Goal: Task Accomplishment & Management: Use online tool/utility

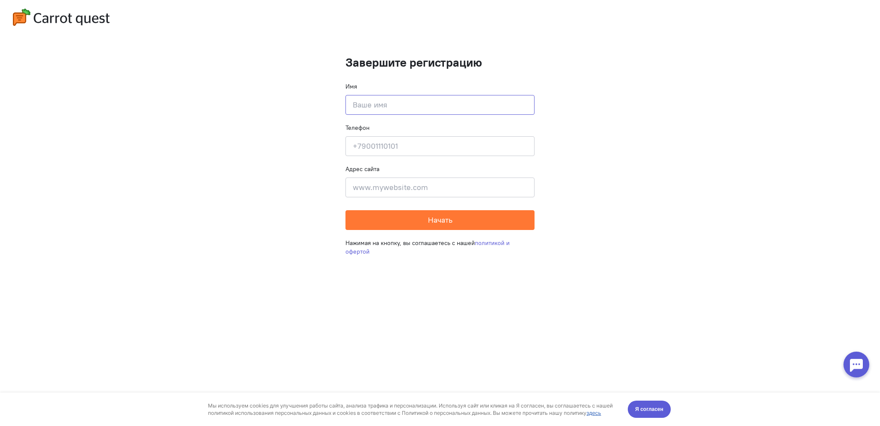
click at [427, 108] on input at bounding box center [439, 105] width 189 height 20
type input "Artem"
type input "[PHONE_NUMBER]"
type input "[DOMAIN_NAME]"
click at [345, 210] on button "Начать" at bounding box center [439, 220] width 189 height 20
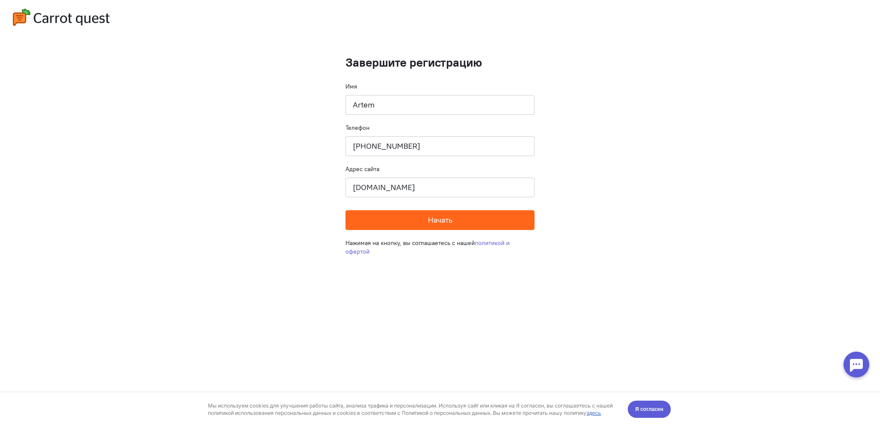
click at [451, 222] on span "Начать" at bounding box center [440, 220] width 24 height 10
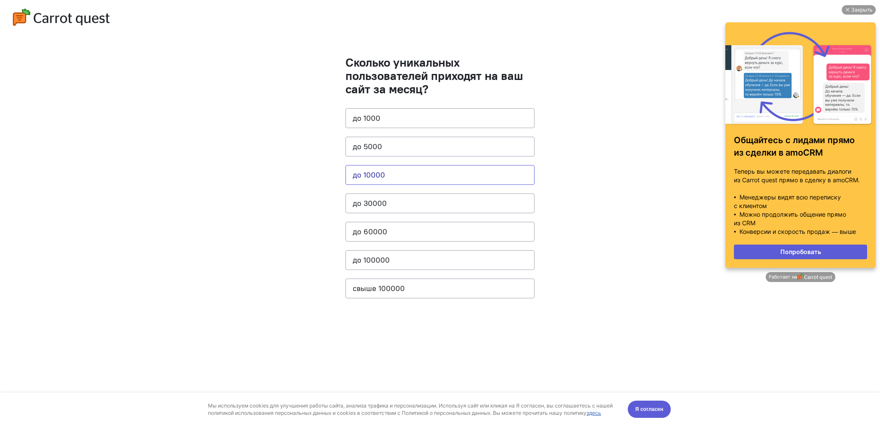
click at [418, 175] on button "до 10000" at bounding box center [439, 175] width 189 height 20
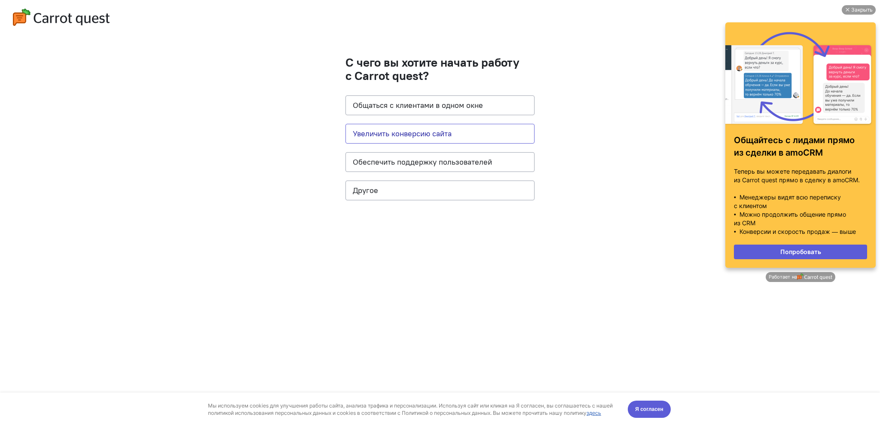
click at [438, 133] on button "Увеличить конверсию сайта" at bounding box center [439, 134] width 189 height 20
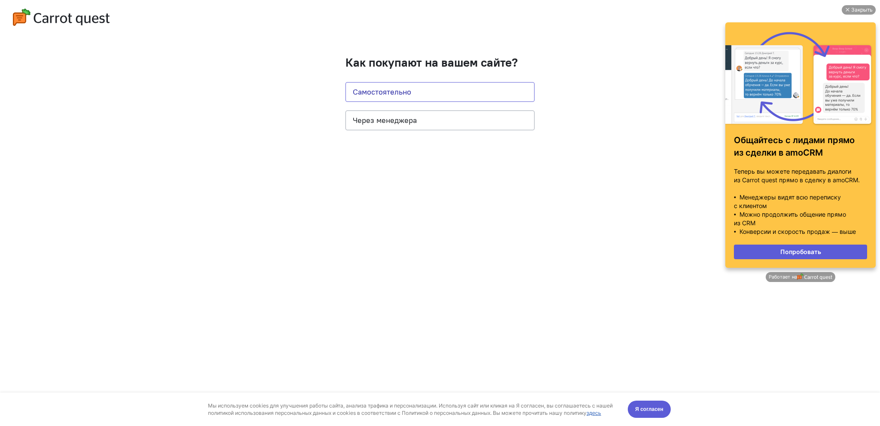
click at [444, 98] on button "Самостоятельно" at bounding box center [439, 92] width 189 height 20
click at [443, 95] on button "Самостоятельно" at bounding box center [439, 92] width 189 height 20
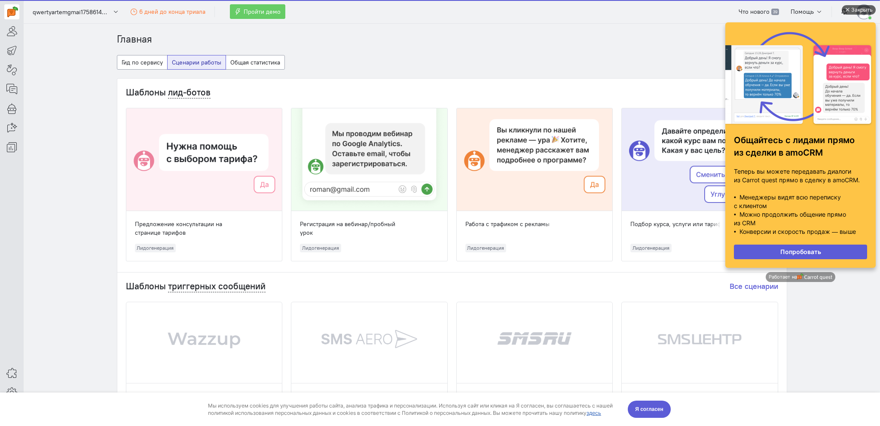
click at [860, 6] on div "Закрыть" at bounding box center [861, 9] width 21 height 9
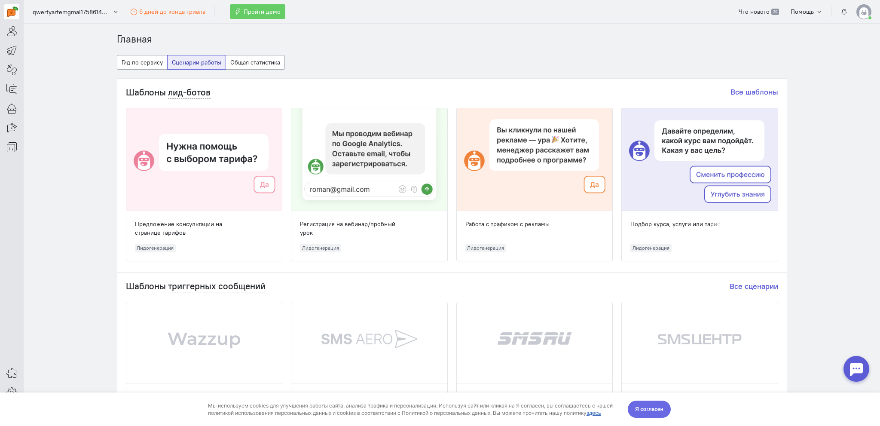
click at [655, 400] on button "Я согласен" at bounding box center [649, 408] width 43 height 17
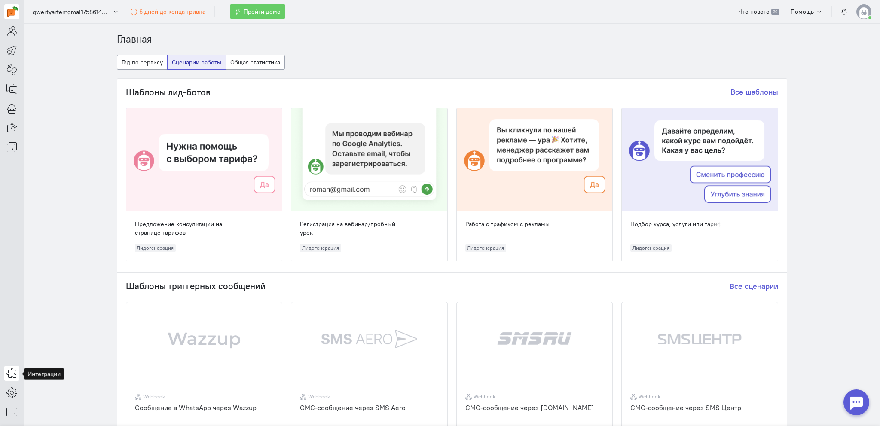
click at [12, 376] on icon at bounding box center [11, 373] width 11 height 10
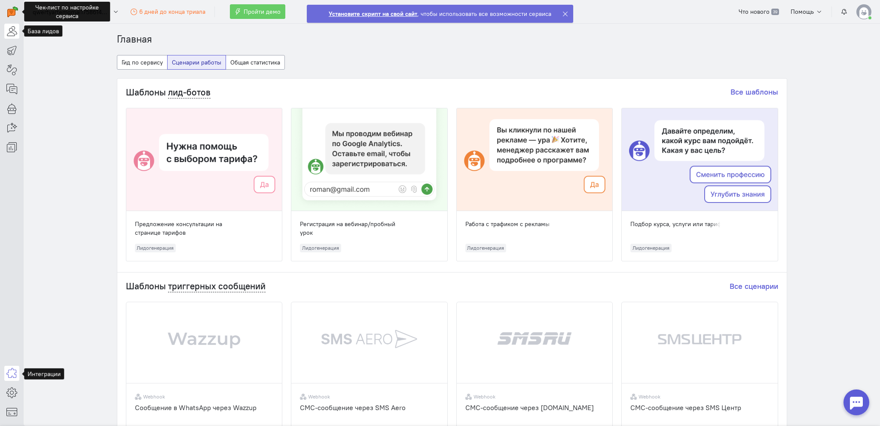
click at [13, 31] on icon at bounding box center [11, 31] width 11 height 10
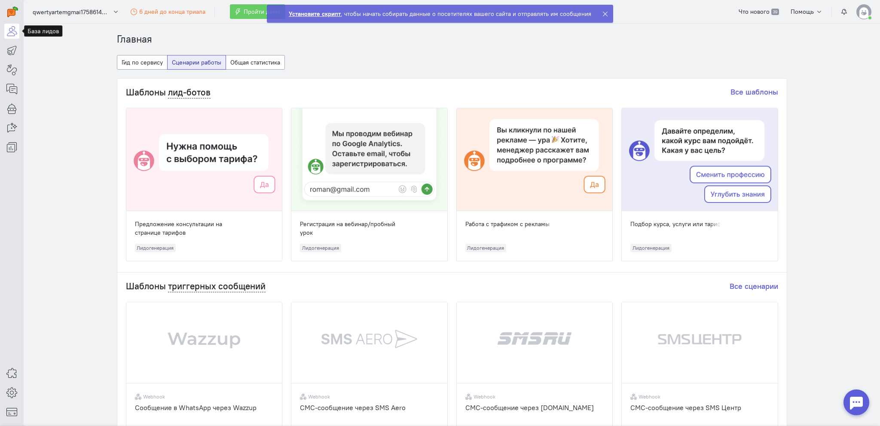
click at [603, 13] on icon at bounding box center [605, 14] width 6 height 6
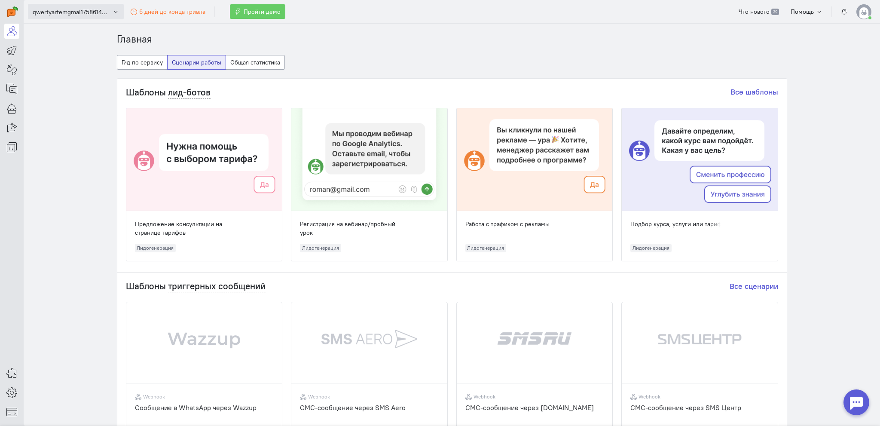
click at [85, 12] on span "qwertyartemgmai1758614290" at bounding box center [71, 12] width 77 height 9
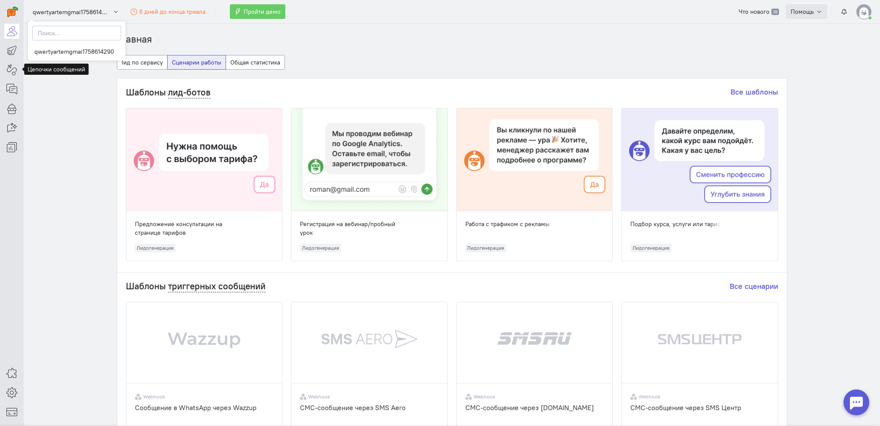
click at [804, 12] on span "Помощь" at bounding box center [802, 12] width 23 height 8
click at [253, 65] on button "Общая статистика" at bounding box center [255, 62] width 59 height 15
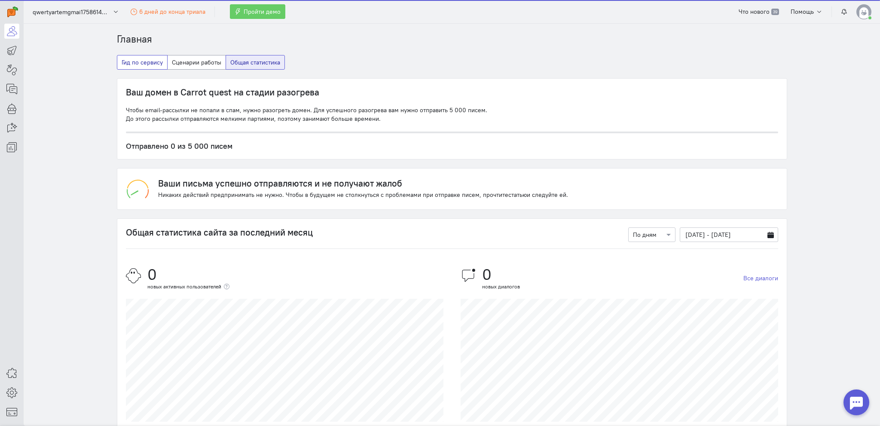
click at [121, 65] on button "Гид по сервису" at bounding box center [142, 62] width 51 height 15
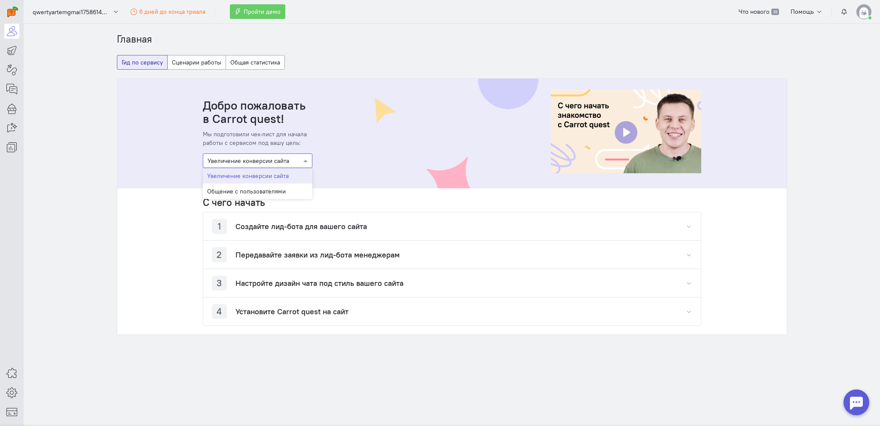
click at [289, 160] on div at bounding box center [257, 160] width 109 height 9
click at [280, 186] on div "Общение с пользователями" at bounding box center [258, 190] width 110 height 15
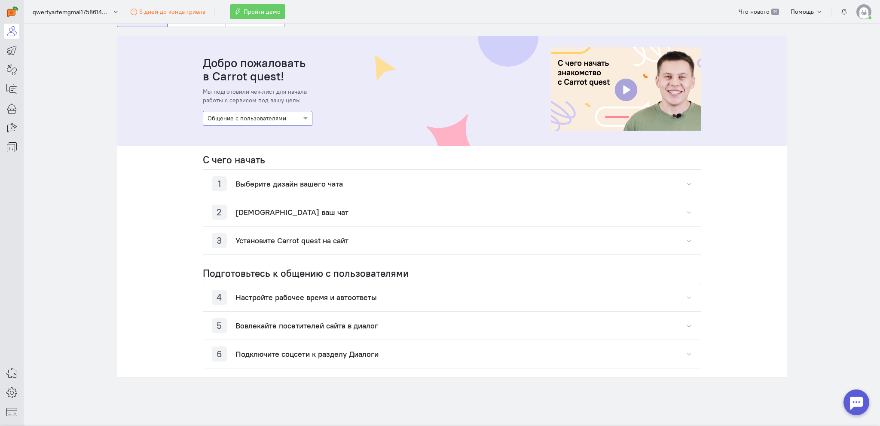
scroll to position [43, 0]
click at [349, 183] on div "1 Выберите дизайн вашего чата" at bounding box center [452, 183] width 498 height 28
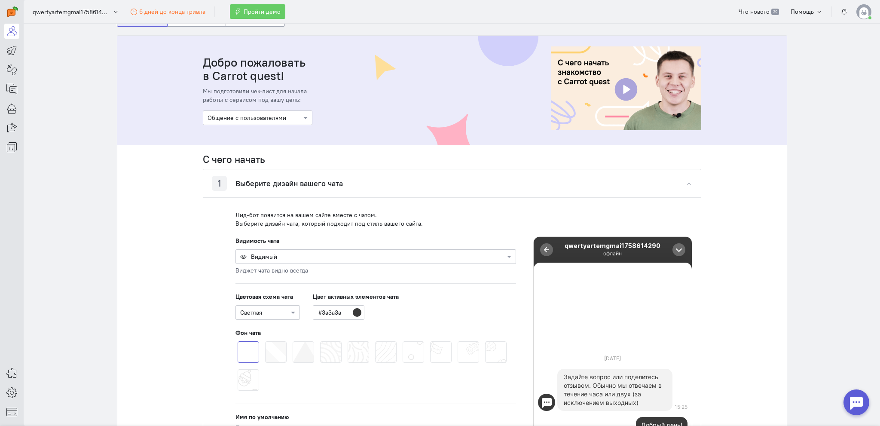
click at [349, 183] on div "1 Выберите дизайн вашего чата" at bounding box center [452, 183] width 498 height 28
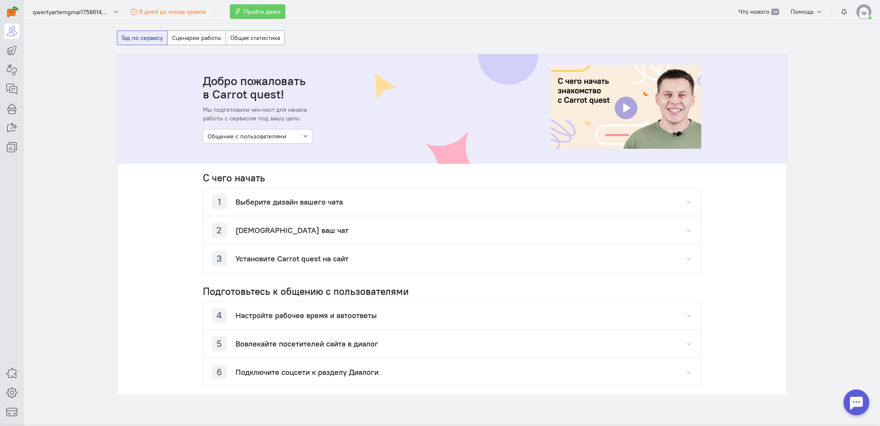
scroll to position [0, 0]
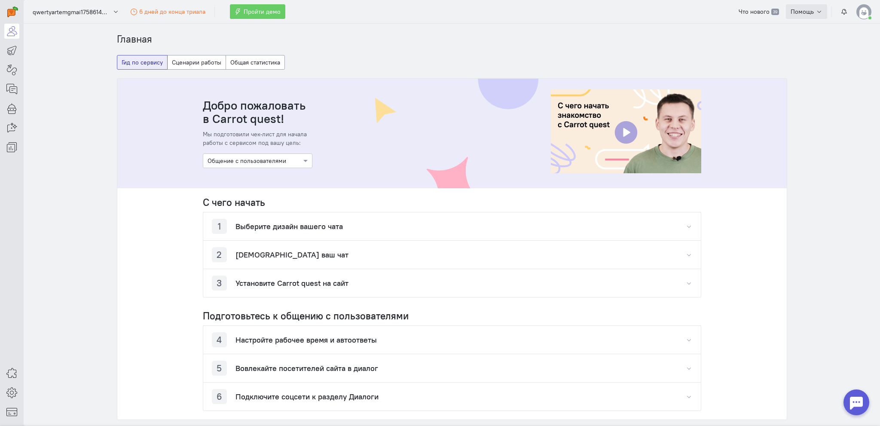
click at [811, 6] on button "Помощь" at bounding box center [807, 11] width 42 height 15
click at [868, 9] on img at bounding box center [863, 11] width 15 height 15
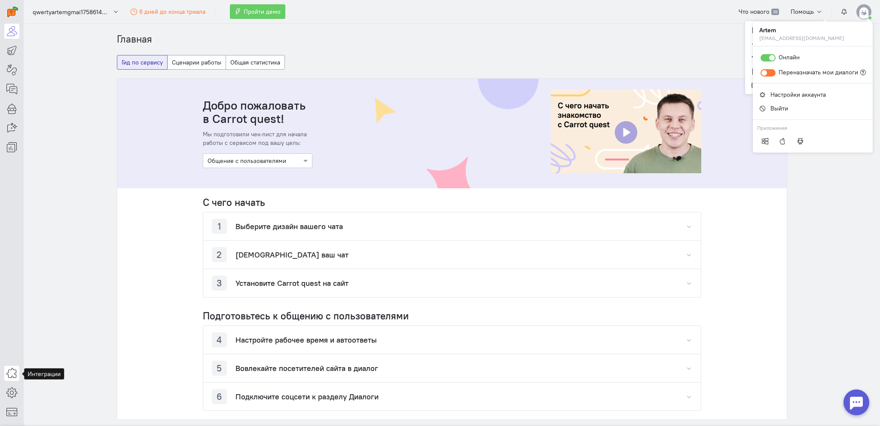
click at [9, 376] on icon at bounding box center [11, 373] width 11 height 10
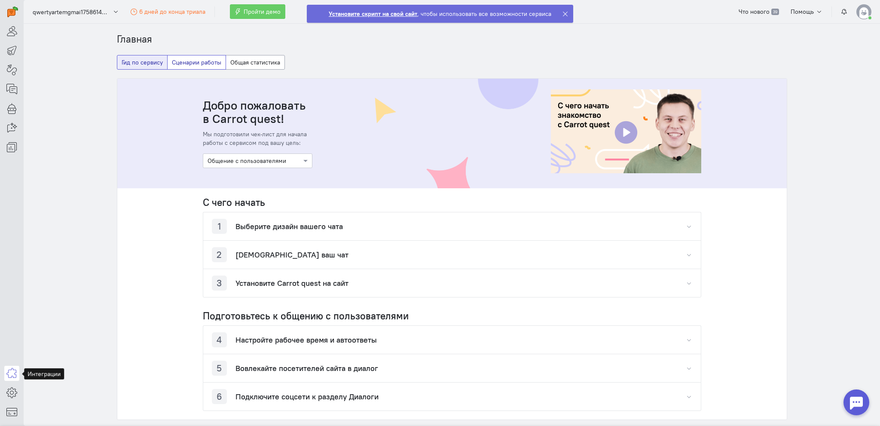
click at [218, 68] on button "Сценарии работы" at bounding box center [196, 62] width 59 height 15
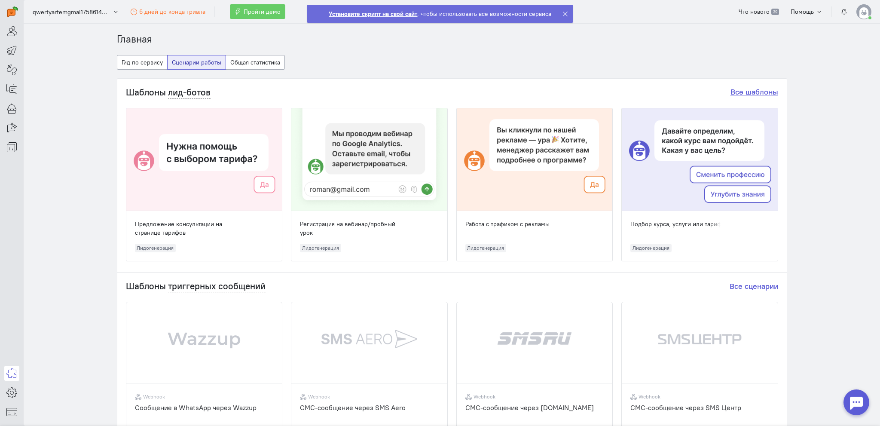
click at [763, 89] on link "Все шаблоны" at bounding box center [754, 92] width 48 height 10
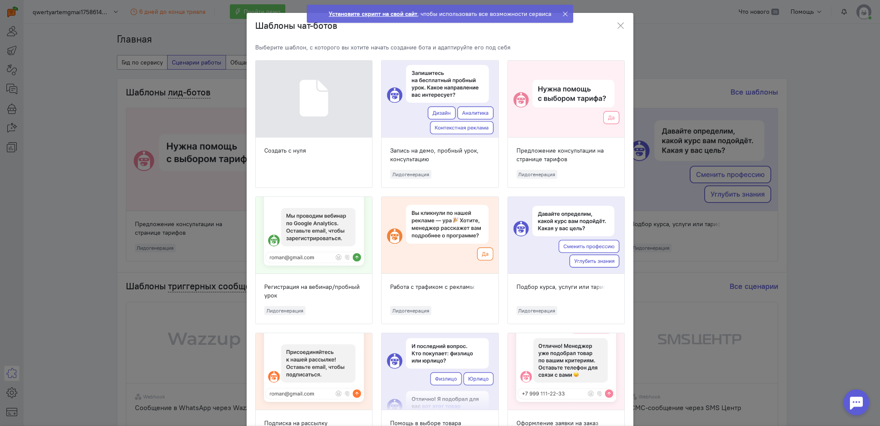
click at [677, 59] on ngb-modal-window "Шаблоны чат-ботов Выберите шаблон, с которого вы хотите начать создание бота и …" at bounding box center [440, 213] width 880 height 426
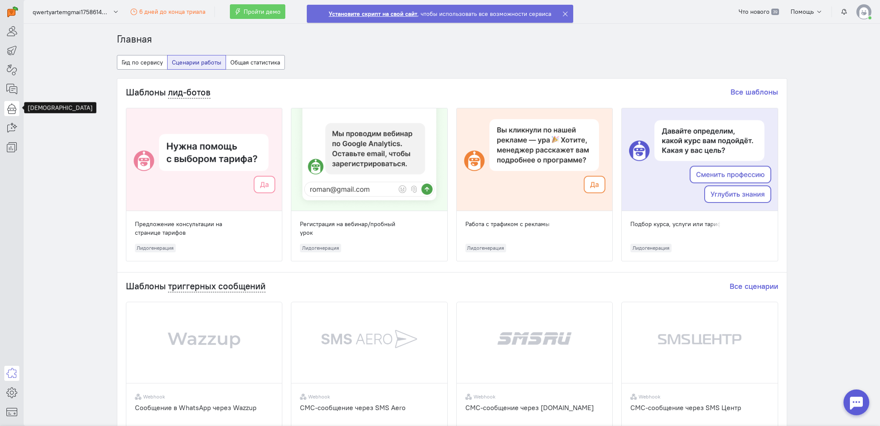
click at [9, 104] on icon at bounding box center [11, 108] width 11 height 10
